Goal: Ask a question

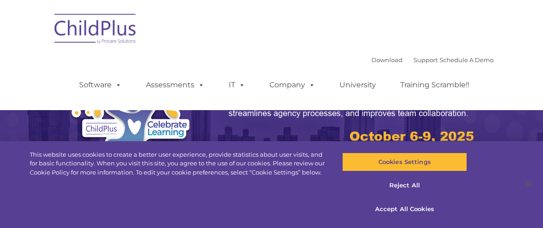
select select "MEDIUM"
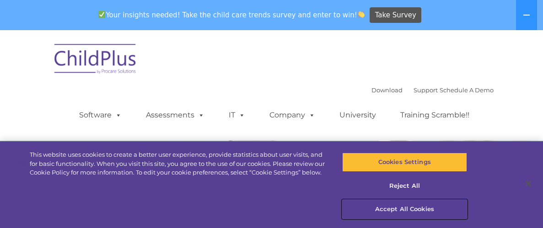
click at [399, 210] on button "Accept All Cookies" at bounding box center [404, 209] width 125 height 19
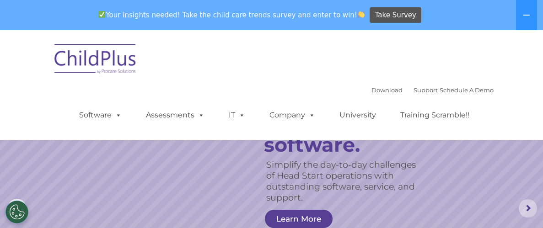
click at [525, 209] on rs-arrow at bounding box center [528, 209] width 18 height 18
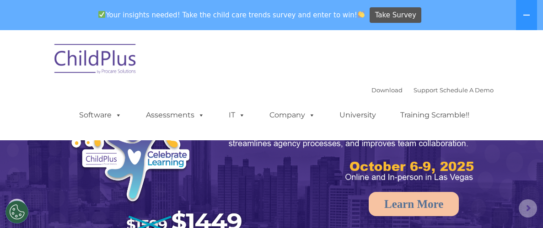
click at [524, 209] on rs-arrow at bounding box center [528, 209] width 18 height 18
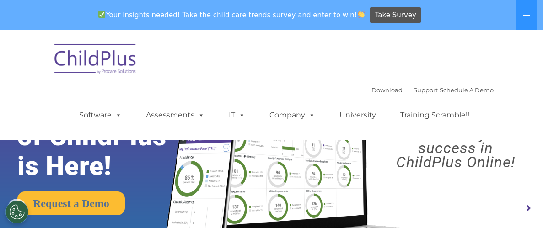
click at [524, 209] on rs-arrow at bounding box center [528, 209] width 18 height 18
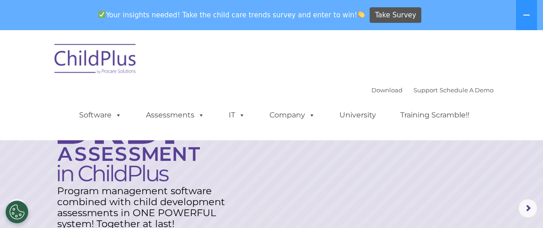
click at [108, 62] on img at bounding box center [96, 61] width 92 height 46
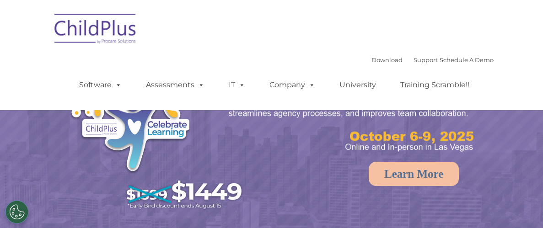
select select "MEDIUM"
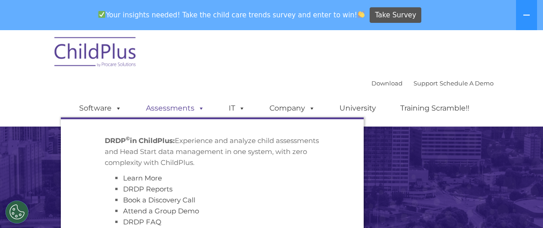
scroll to position [96, 0]
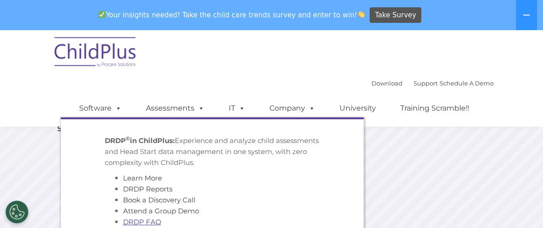
click at [150, 224] on link "DRDP FAQ" at bounding box center [142, 222] width 38 height 9
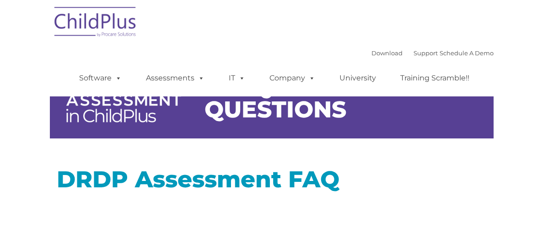
type input ""
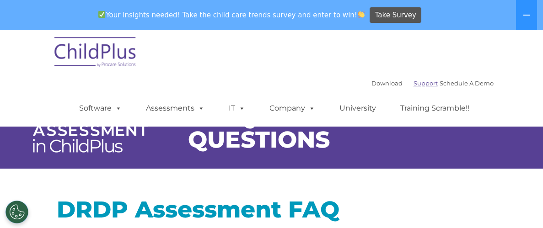
click at [414, 87] on link "Support" at bounding box center [426, 83] width 24 height 7
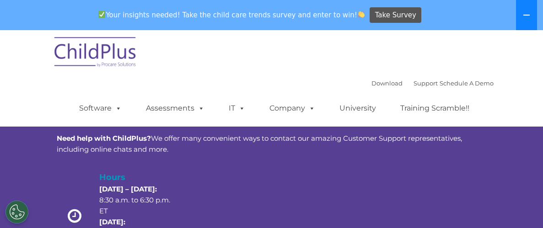
click at [526, 17] on icon at bounding box center [526, 14] width 7 height 7
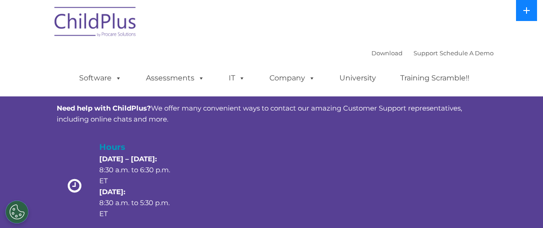
click at [527, 10] on icon at bounding box center [527, 10] width 6 height 6
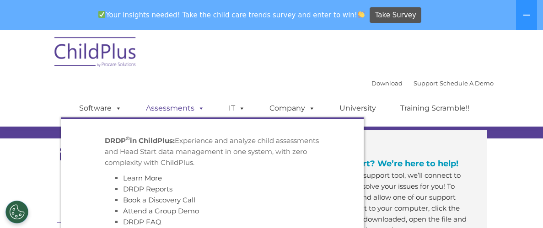
scroll to position [138, 0]
